Goal: Task Accomplishment & Management: Use online tool/utility

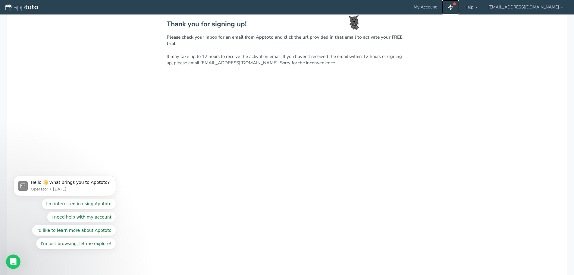
click at [453, 8] on use at bounding box center [450, 7] width 5 height 5
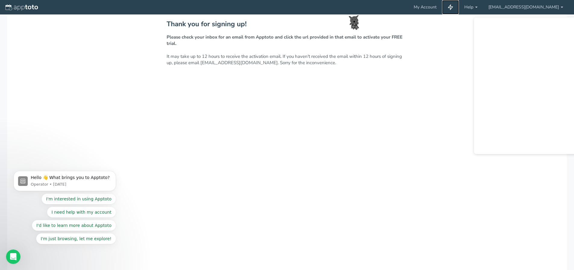
click at [453, 8] on use at bounding box center [450, 7] width 5 height 5
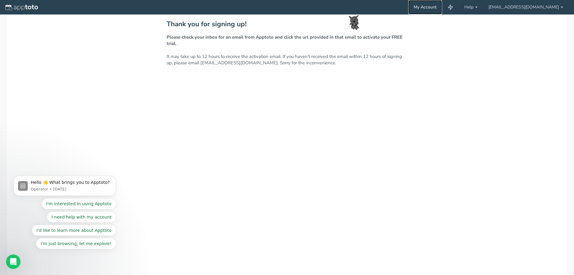
click at [442, 11] on link "My Account" at bounding box center [425, 7] width 34 height 14
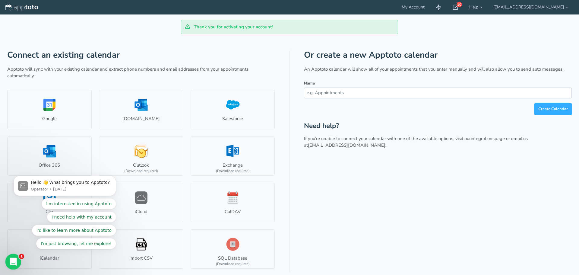
click at [13, 262] on icon "Open Intercom Messenger" at bounding box center [13, 261] width 10 height 10
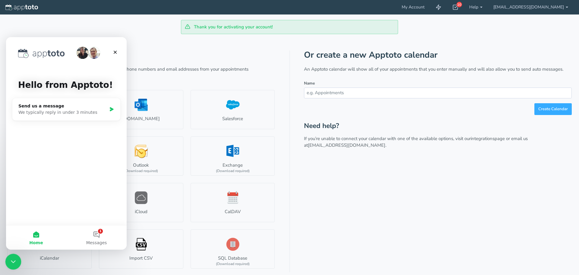
click at [13, 262] on icon "Close Intercom Messenger" at bounding box center [12, 260] width 7 height 7
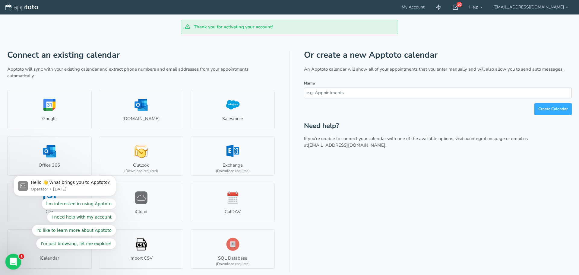
click at [13, 262] on icon "Open Intercom Messenger" at bounding box center [13, 261] width 10 height 10
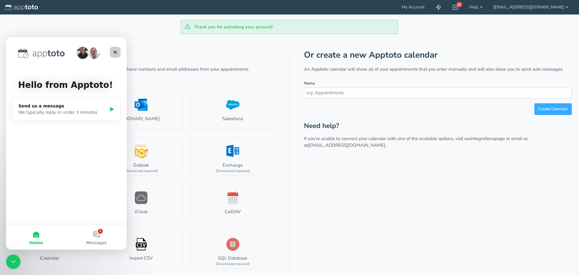
click at [111, 52] on div "Close" at bounding box center [115, 52] width 11 height 11
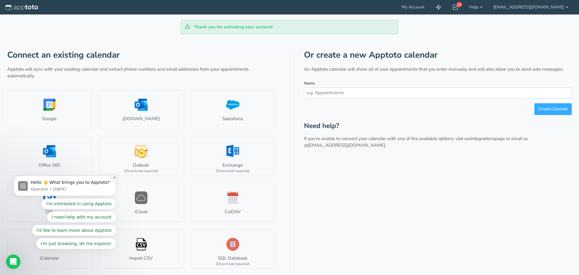
click at [113, 178] on icon "Dismiss notification" at bounding box center [114, 177] width 3 height 3
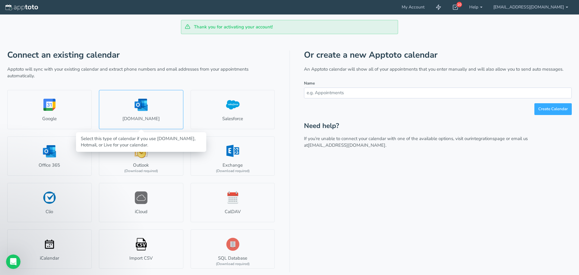
click at [151, 120] on link "Outlook.com" at bounding box center [141, 109] width 84 height 39
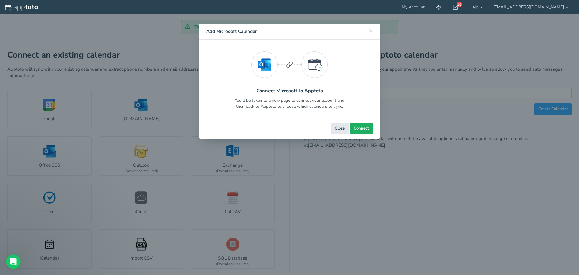
click at [364, 128] on span "Connect" at bounding box center [360, 128] width 15 height 6
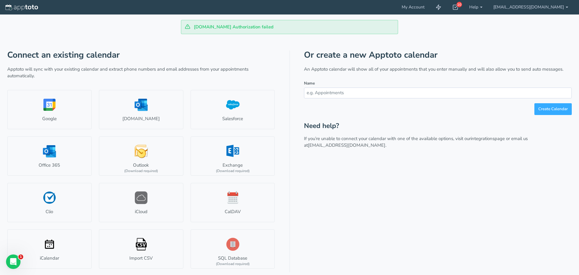
click at [513, 179] on div "Or create a new Apptoto calendar An Apptoto calendar will show all of your appo…" at bounding box center [438, 160] width 268 height 221
